Goal: Task Accomplishment & Management: Manage account settings

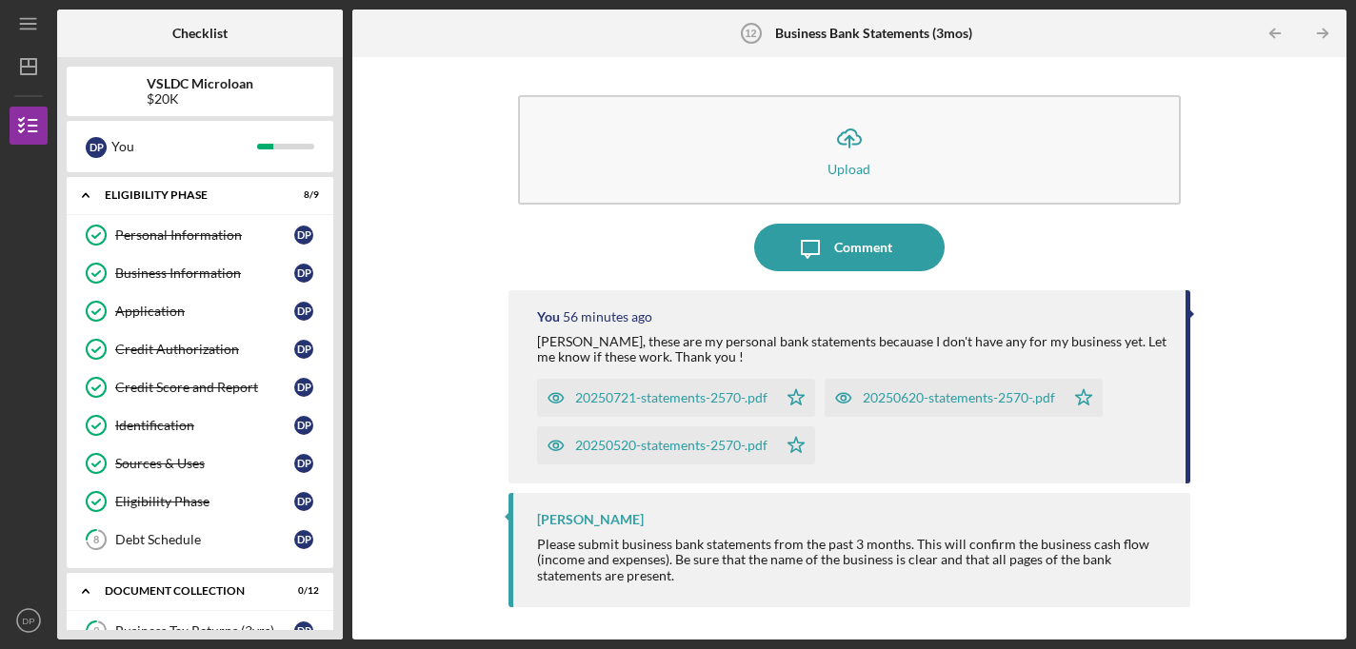
scroll to position [369, 0]
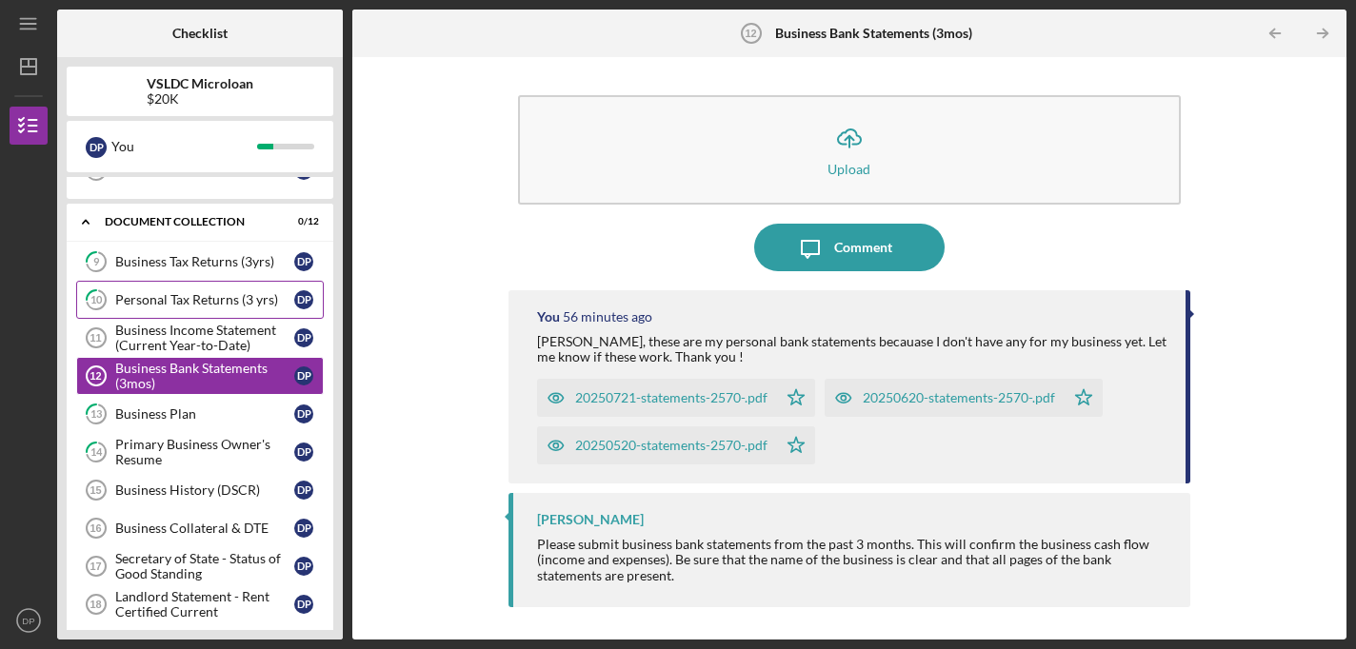
click at [185, 300] on div "Personal Tax Returns (3 yrs)" at bounding box center [204, 299] width 179 height 15
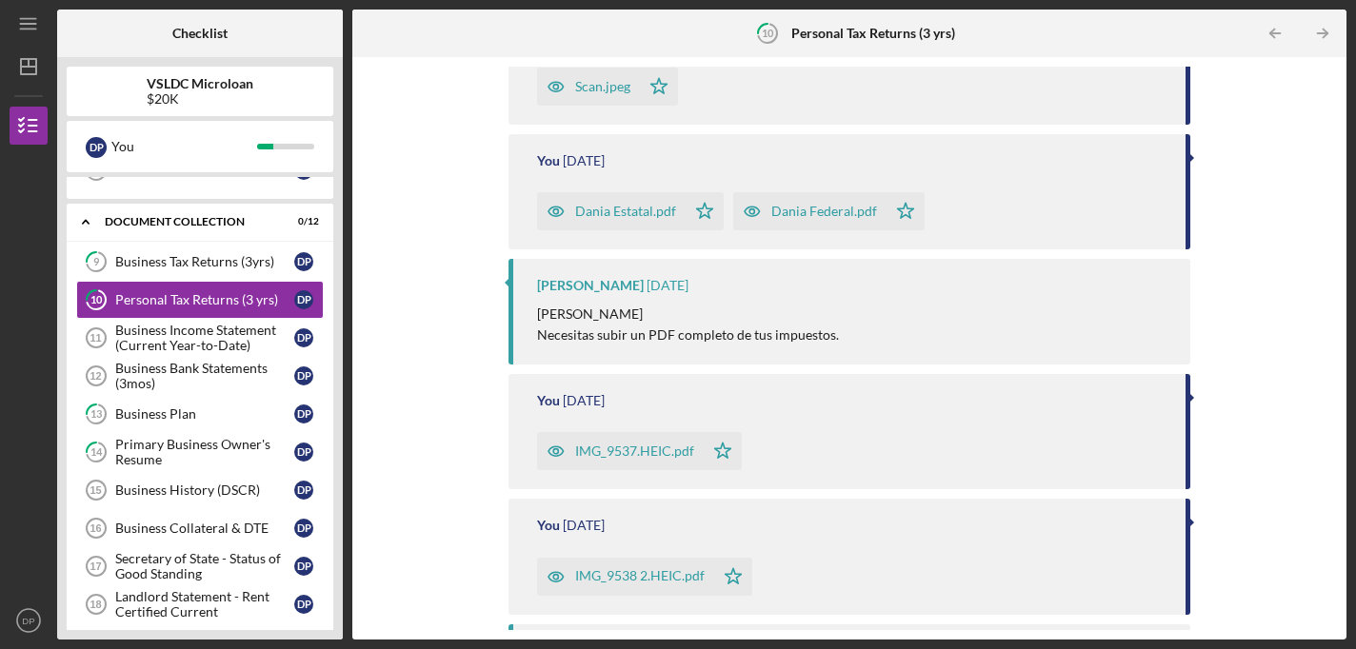
scroll to position [1122, 0]
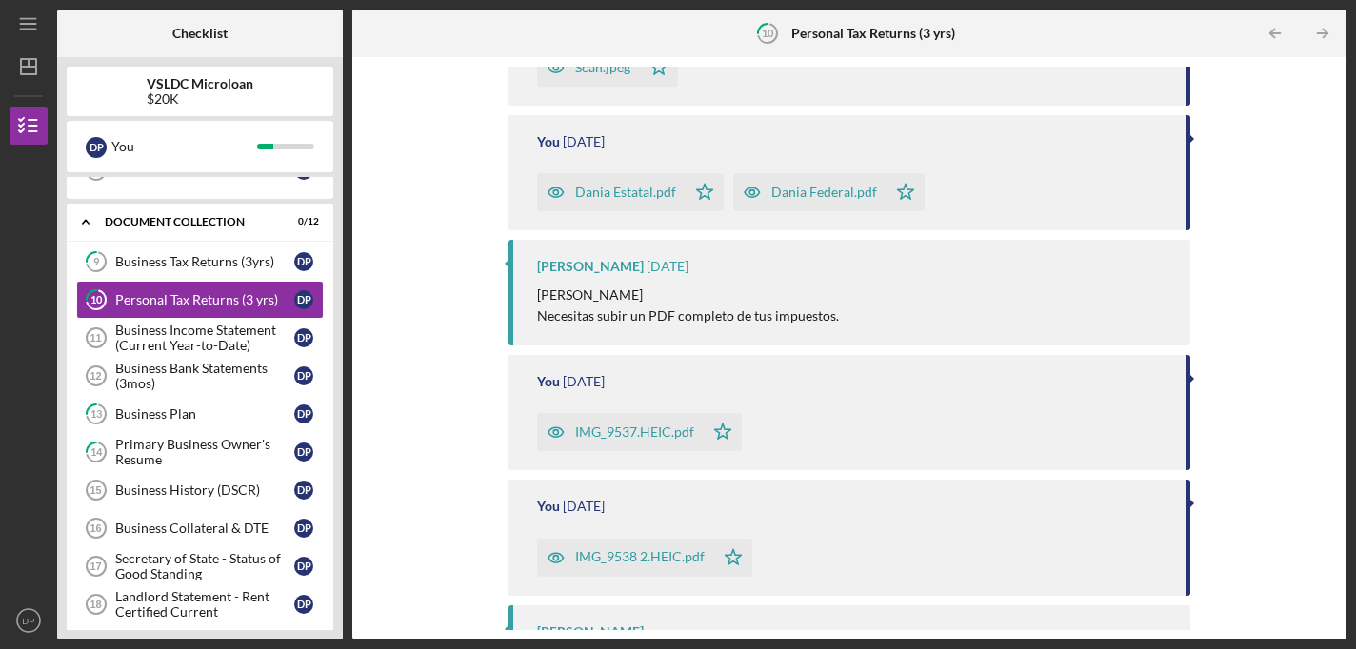
click at [657, 429] on div "IMG_9537.HEIC.pdf" at bounding box center [634, 432] width 119 height 15
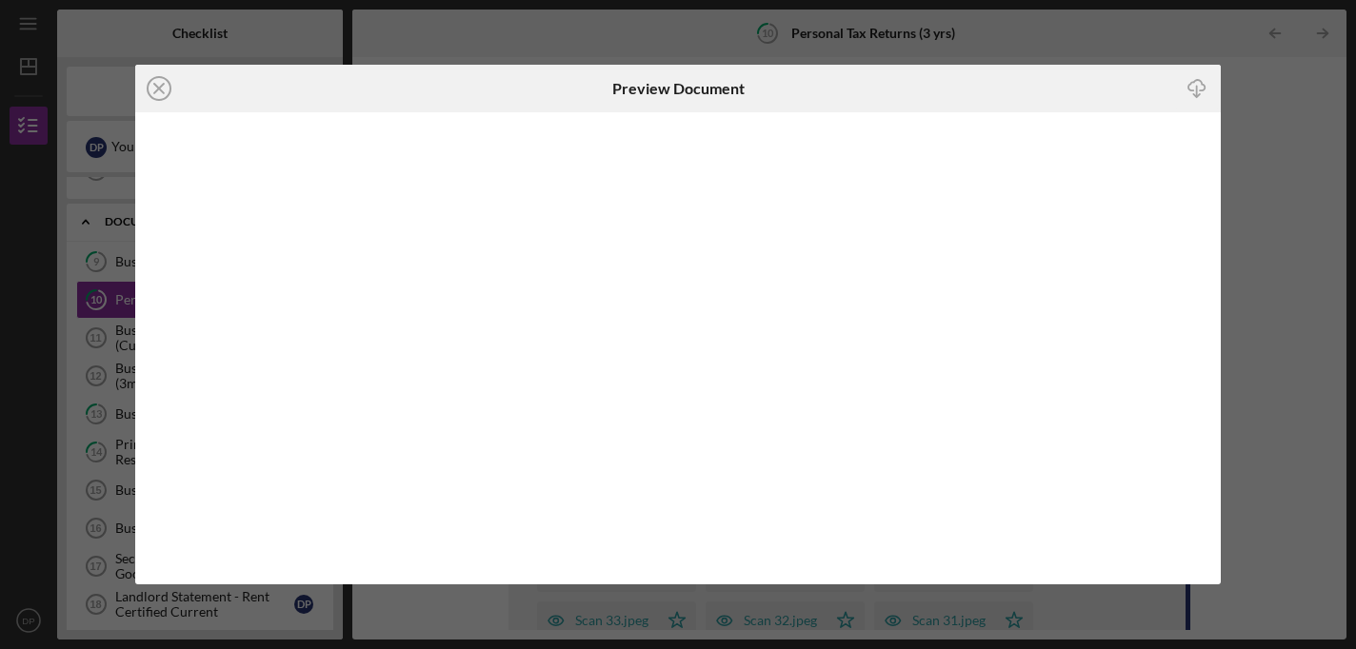
scroll to position [1195, 0]
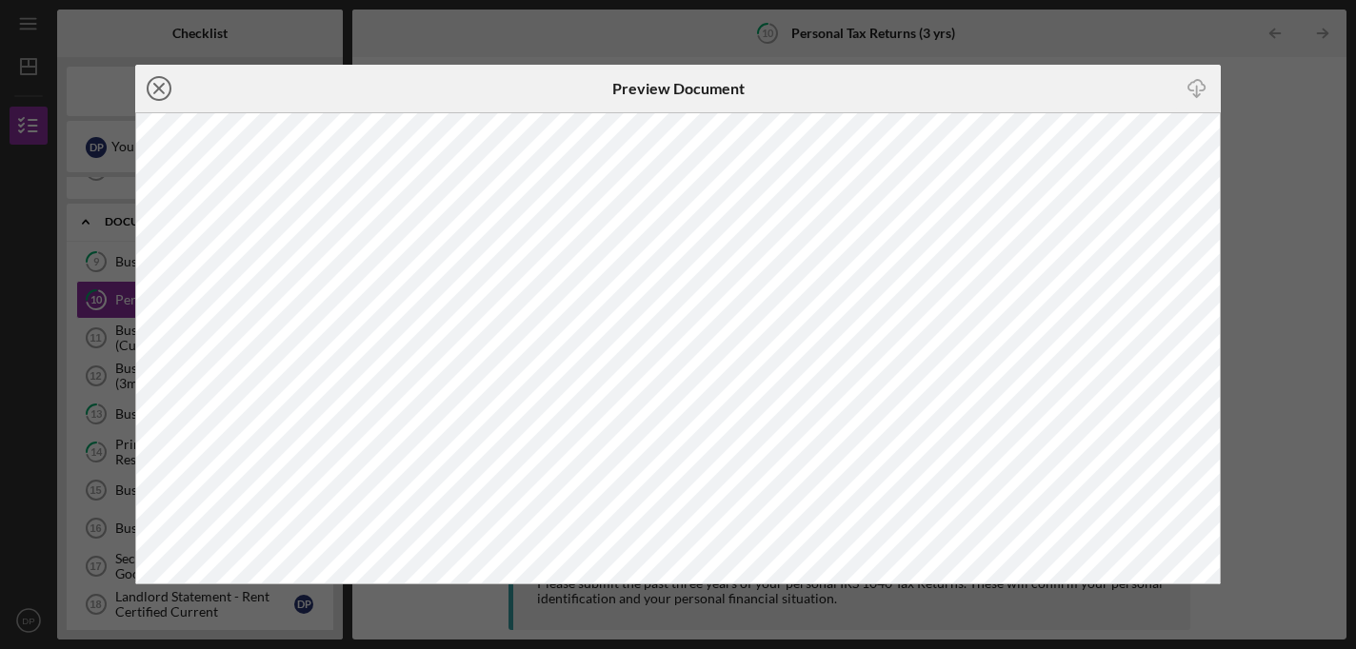
click at [161, 87] on line at bounding box center [159, 89] width 10 height 10
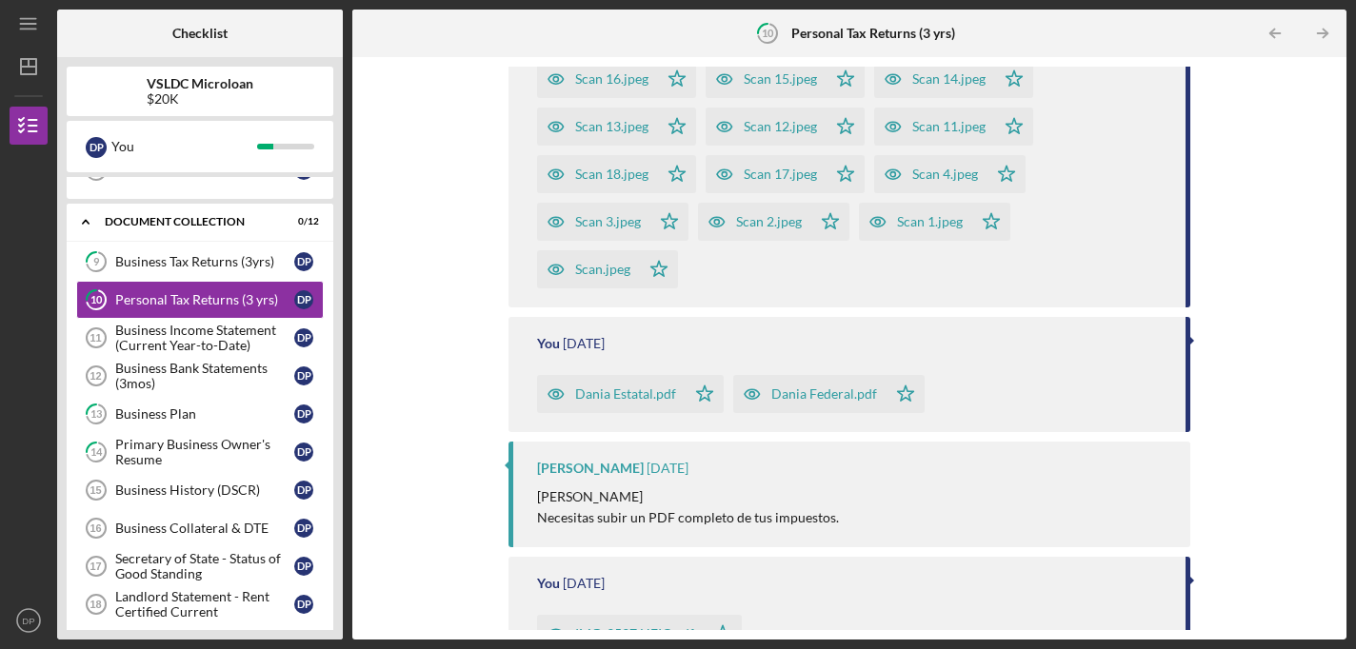
scroll to position [921, 0]
click at [1181, 342] on div "You 3 days ago Dania Estatal.pdf Icon/Star Dania Federal.pdf Icon/Star" at bounding box center [849, 373] width 683 height 115
click at [1030, 366] on div "Dania Estatal.pdf Icon/Star Dania Federal.pdf Icon/Star" at bounding box center [852, 389] width 630 height 48
click at [809, 391] on div "Dania Federal.pdf" at bounding box center [824, 393] width 106 height 15
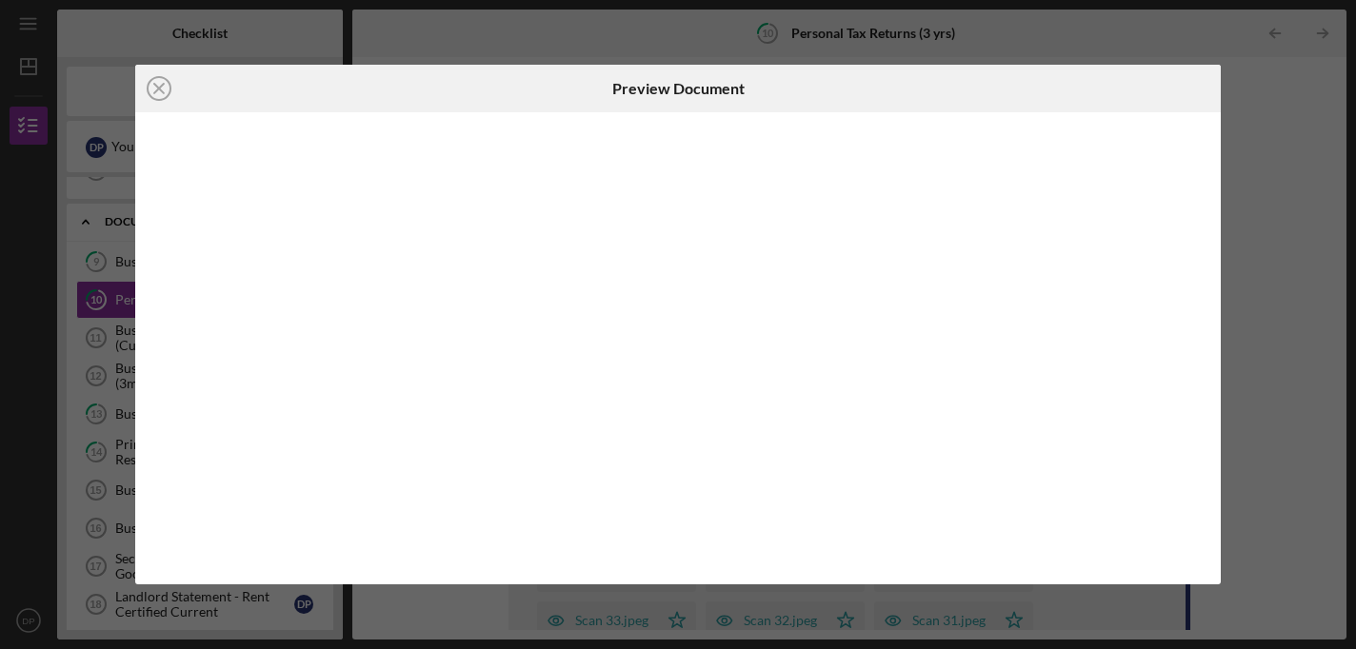
scroll to position [965, 0]
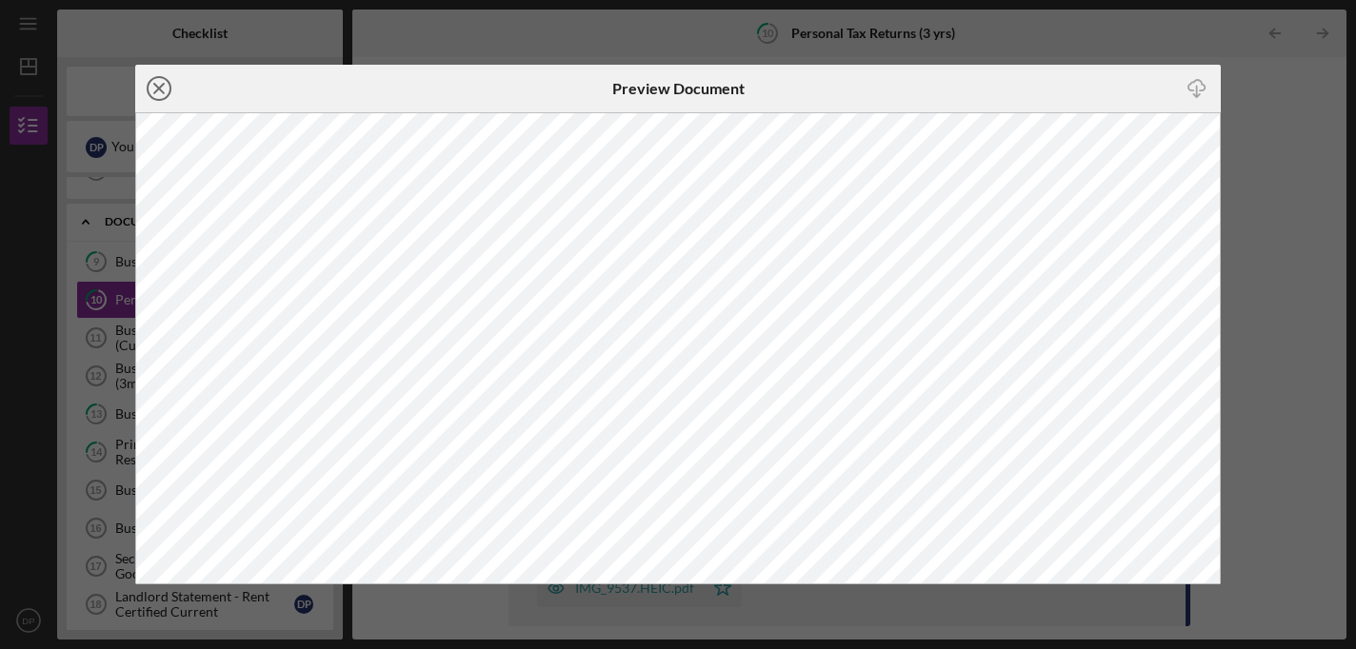
click at [157, 84] on icon "Icon/Close" at bounding box center [159, 89] width 48 height 48
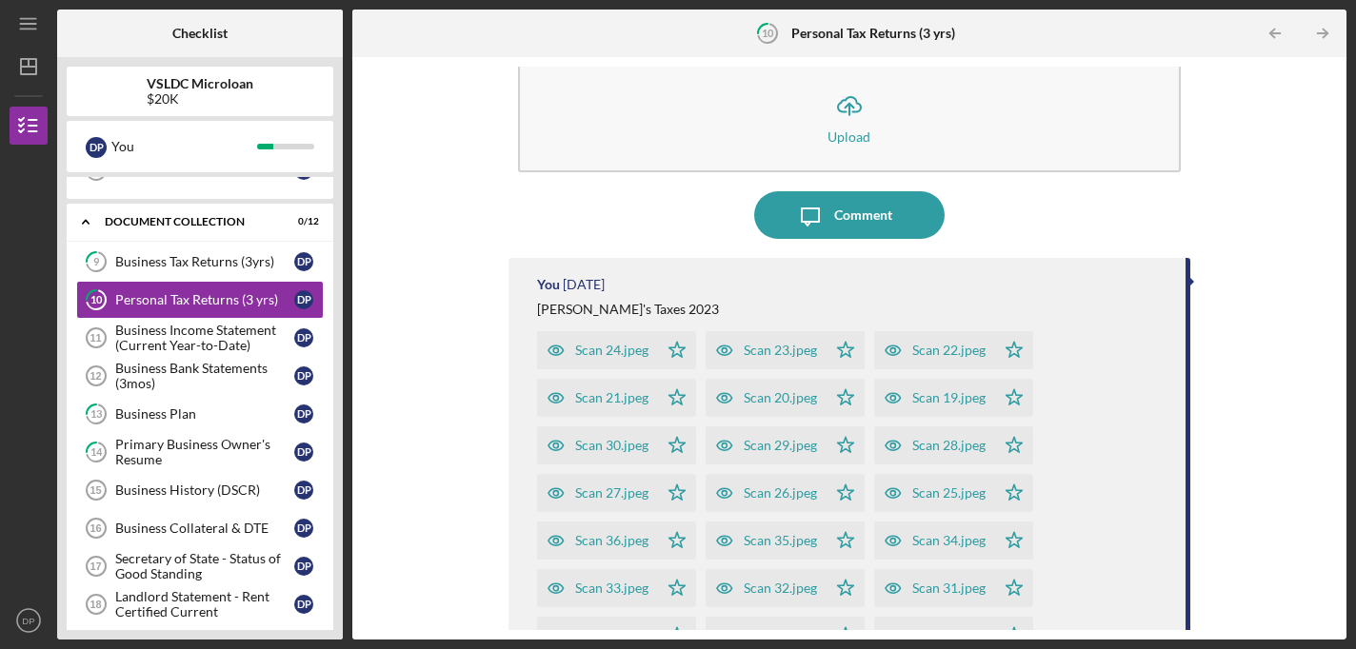
scroll to position [41, 0]
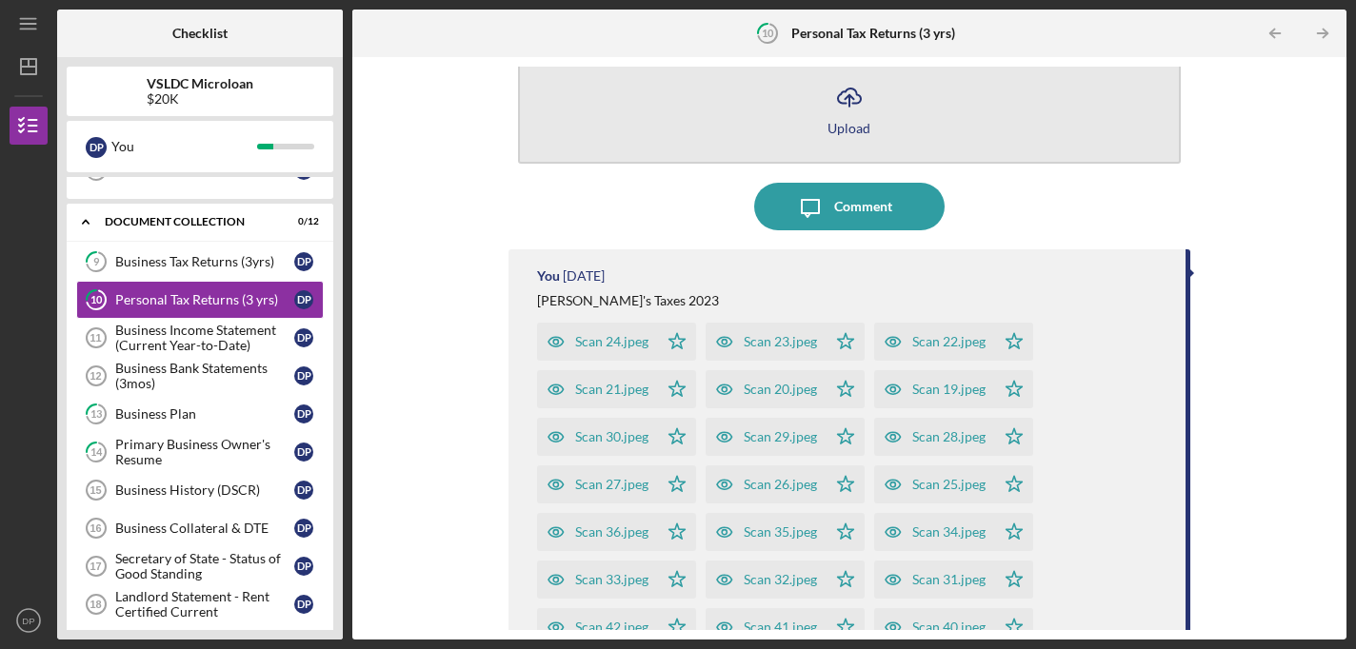
click at [854, 118] on icon "Icon/Upload" at bounding box center [850, 97] width 48 height 48
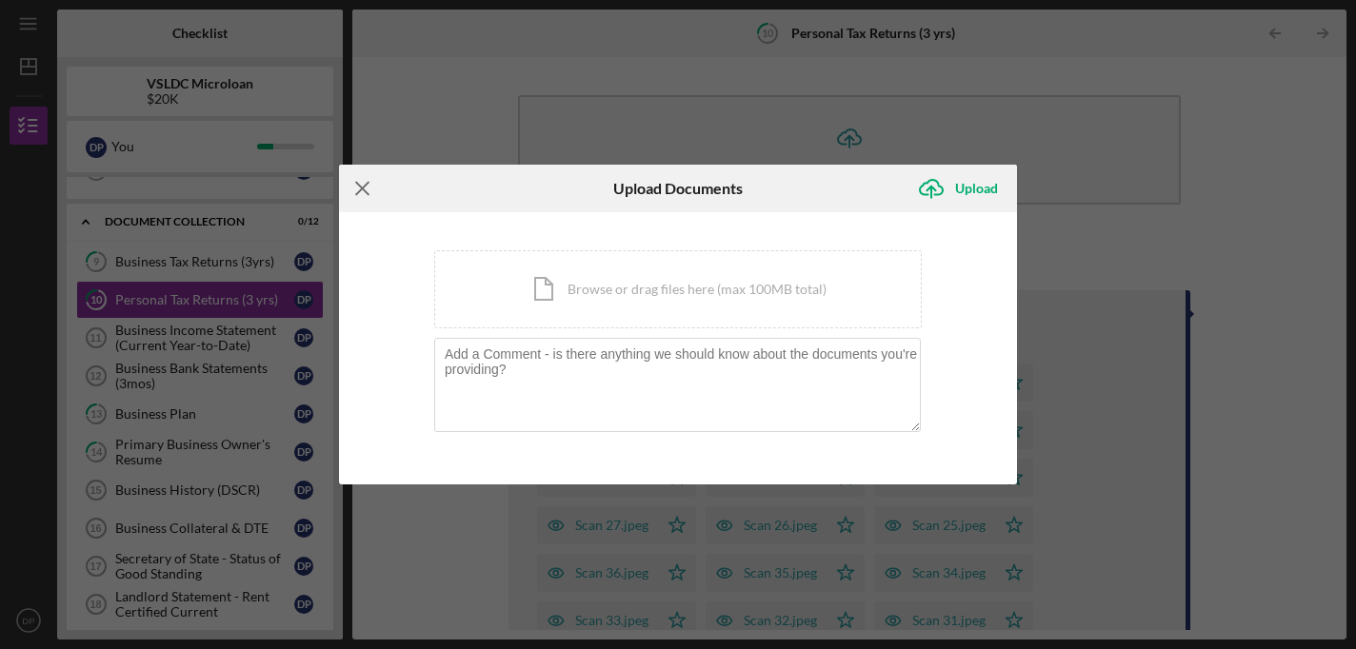
click at [362, 182] on icon "Icon/Menu Close" at bounding box center [363, 189] width 48 height 48
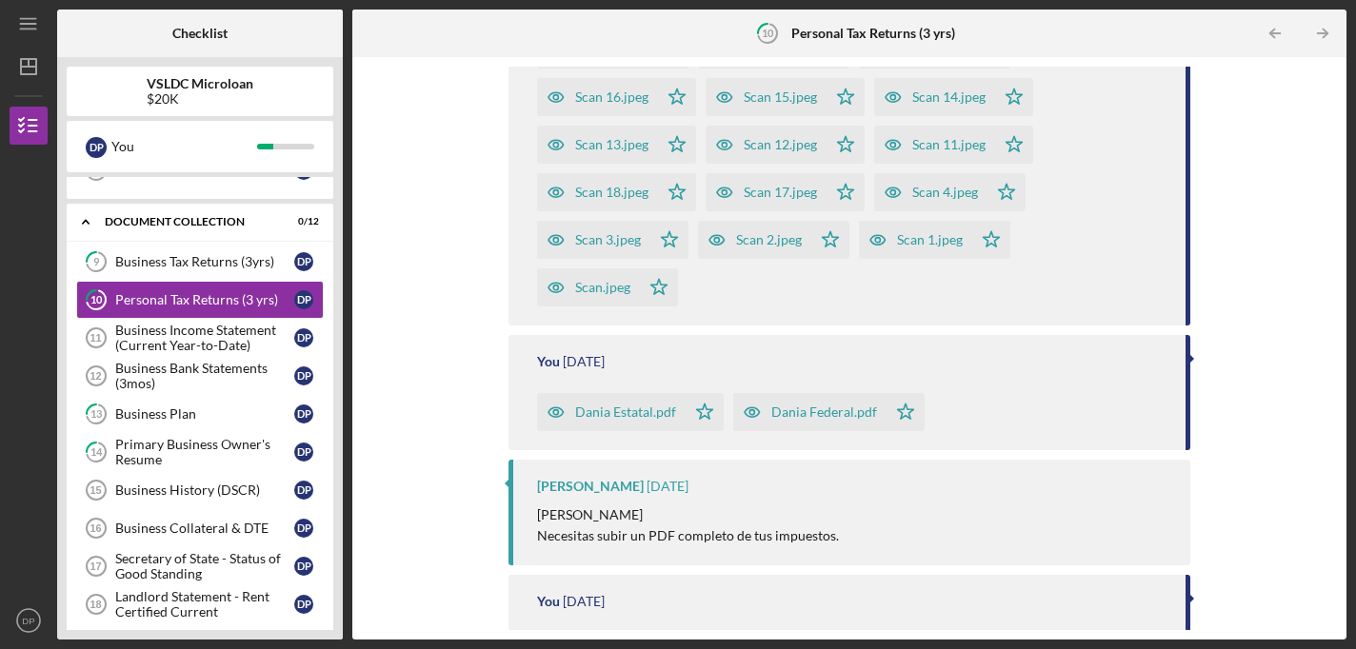
scroll to position [911, 0]
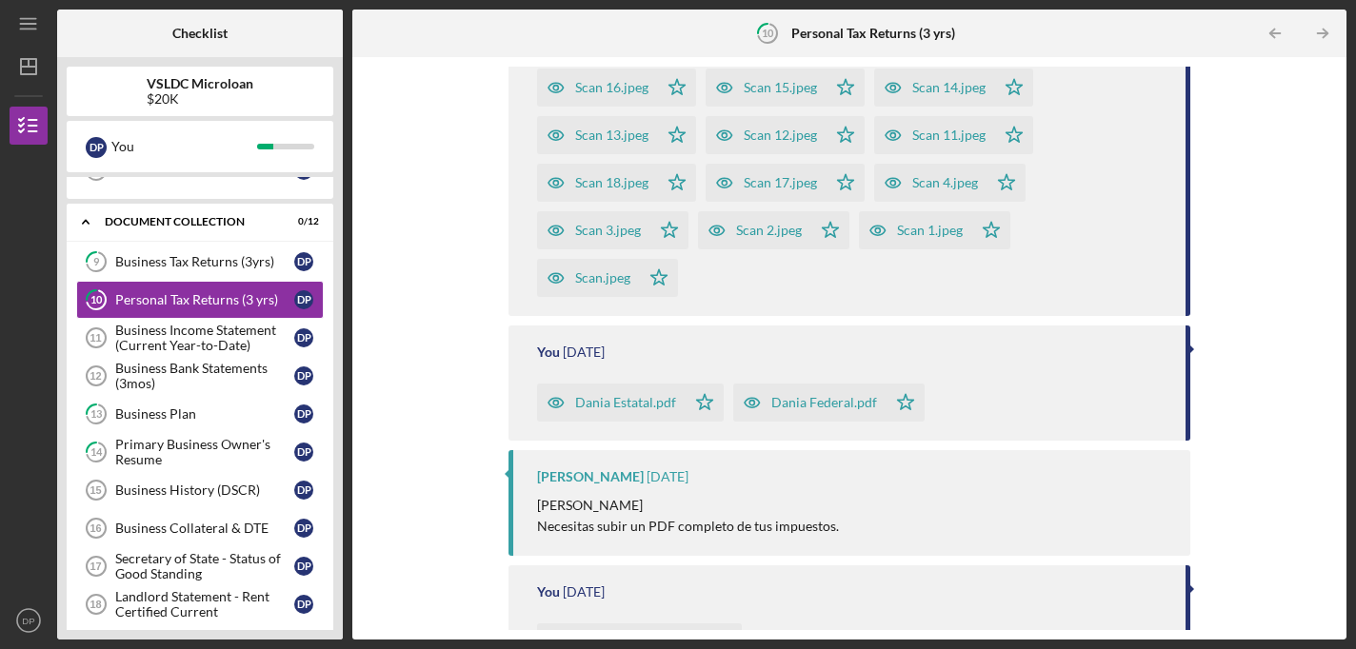
click at [1181, 349] on div "You 3 days ago Dania Estatal.pdf Icon/Star Dania Federal.pdf Icon/Star" at bounding box center [849, 383] width 683 height 115
click at [1189, 350] on div at bounding box center [1191, 350] width 5 height 10
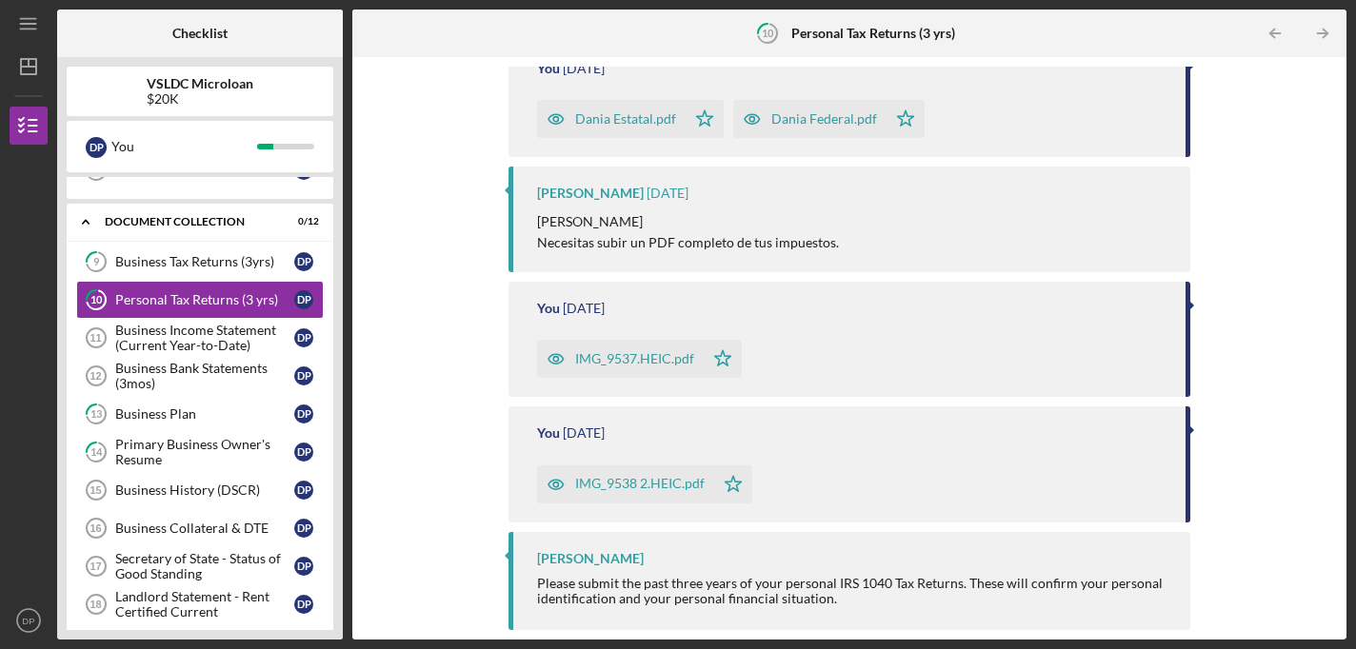
scroll to position [1081, 0]
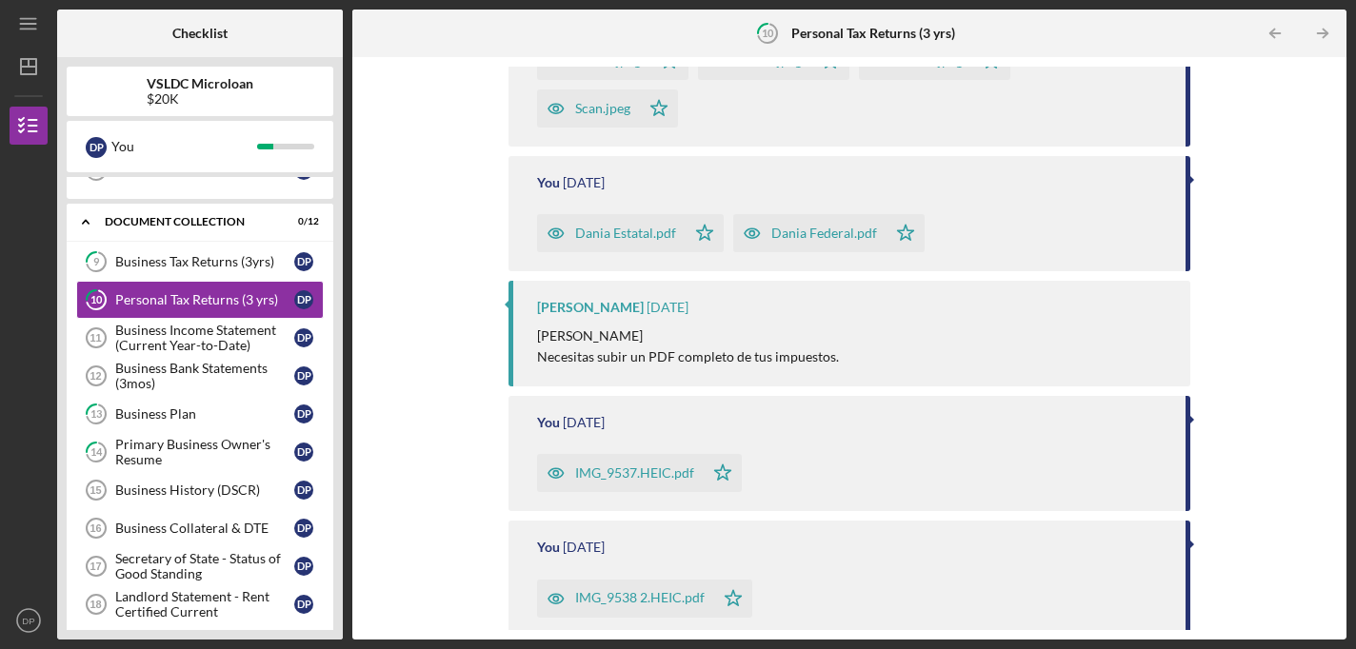
click at [1022, 207] on div "Dania Estatal.pdf Icon/Star Dania Federal.pdf Icon/Star" at bounding box center [852, 229] width 630 height 48
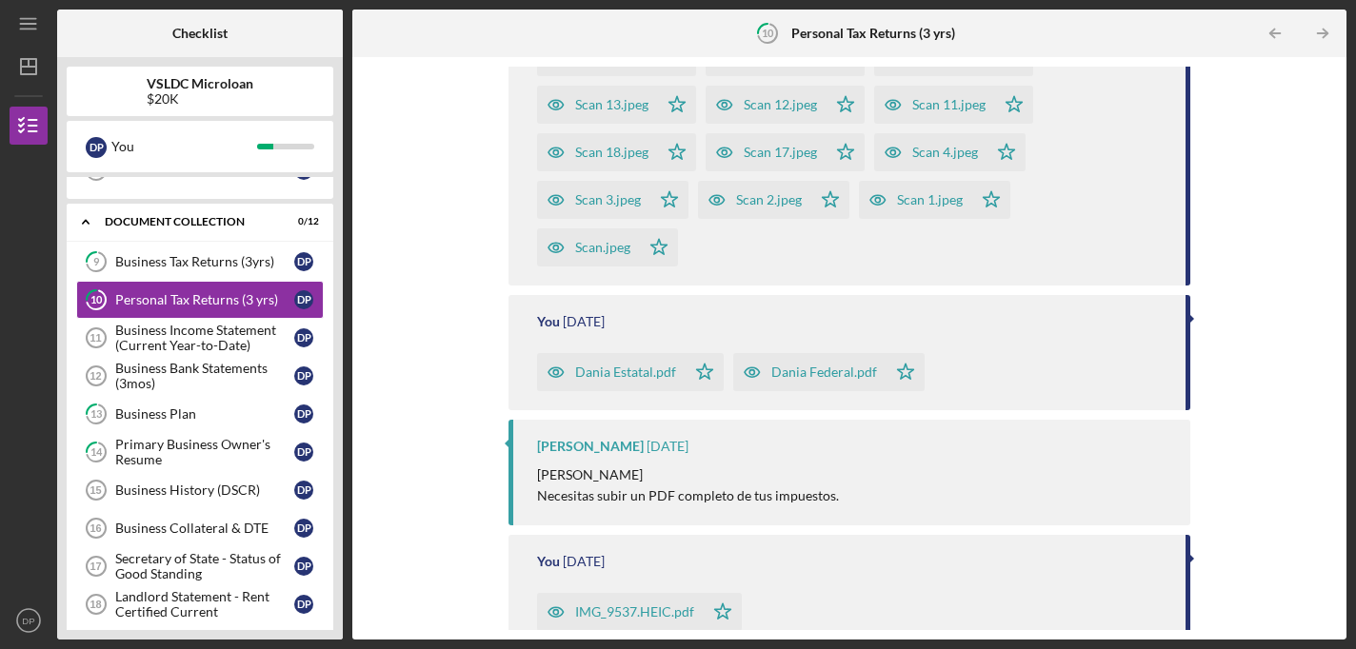
scroll to position [938, 0]
